Goal: Transaction & Acquisition: Obtain resource

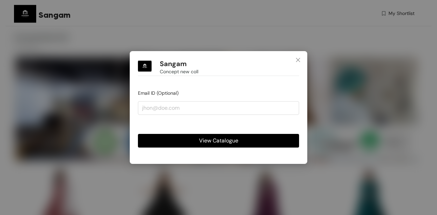
click at [232, 142] on span "View Catalogue" at bounding box center [218, 141] width 39 height 9
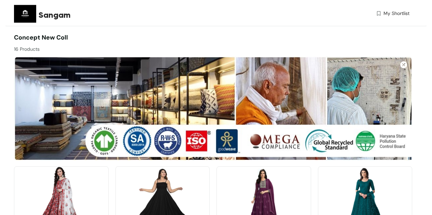
click at [239, 36] on div at bounding box center [312, 43] width 199 height 20
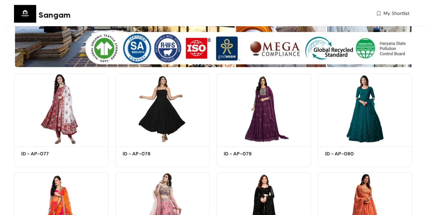
scroll to position [109, 0]
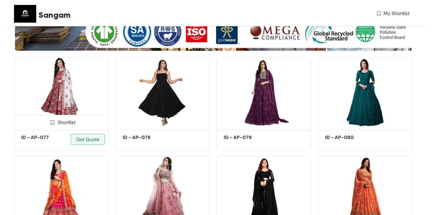
click at [63, 122] on div "Shortlist" at bounding box center [61, 122] width 29 height 6
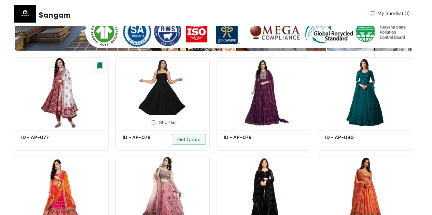
click at [156, 123] on span at bounding box center [153, 124] width 11 height 11
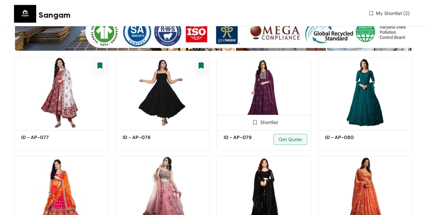
click at [256, 121] on img at bounding box center [255, 122] width 6 height 6
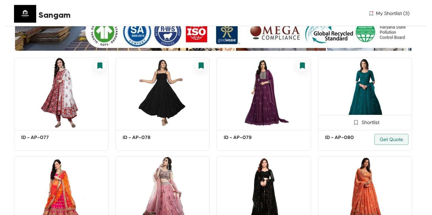
click at [354, 95] on img at bounding box center [365, 92] width 95 height 71
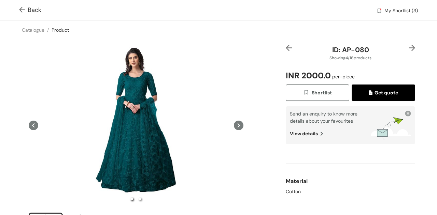
click at [374, 93] on span "Get quote" at bounding box center [383, 93] width 29 height 8
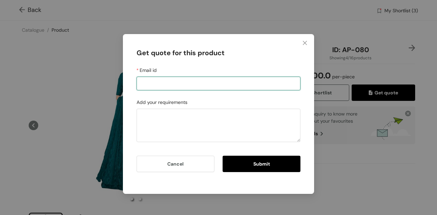
click at [262, 87] on input "Email id" at bounding box center [219, 84] width 164 height 14
type input "[EMAIL_ADDRESS][DOMAIN_NAME]"
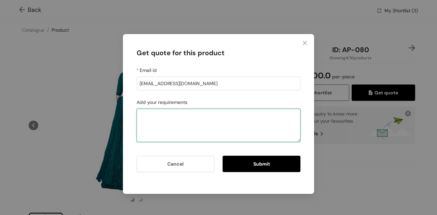
click at [221, 117] on textarea "Add your requirements" at bounding box center [219, 125] width 164 height 33
click at [221, 117] on textarea "Can you send me a sample" at bounding box center [219, 125] width 164 height 33
type textarea "Can you send me a sample of this?"
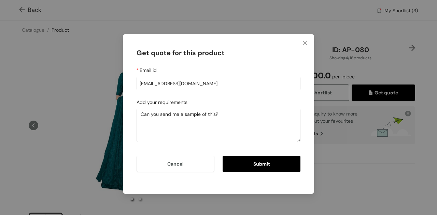
click at [258, 159] on button "Submit" at bounding box center [262, 164] width 78 height 16
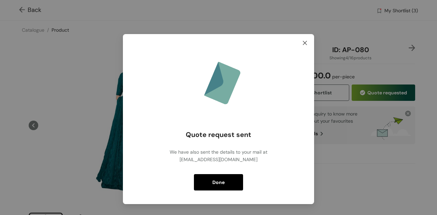
click at [304, 43] on icon "close" at bounding box center [305, 43] width 4 height 4
